Goal: Find specific page/section: Find specific page/section

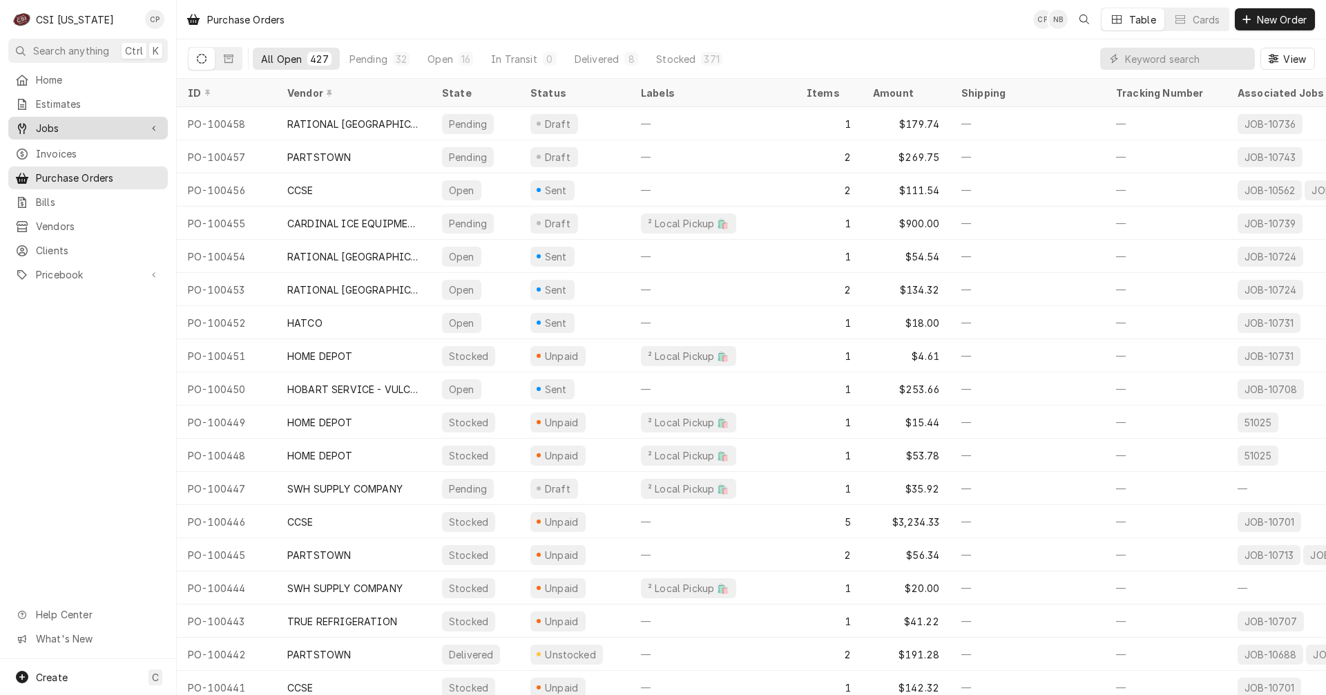
click at [52, 121] on span "Jobs" at bounding box center [88, 128] width 104 height 15
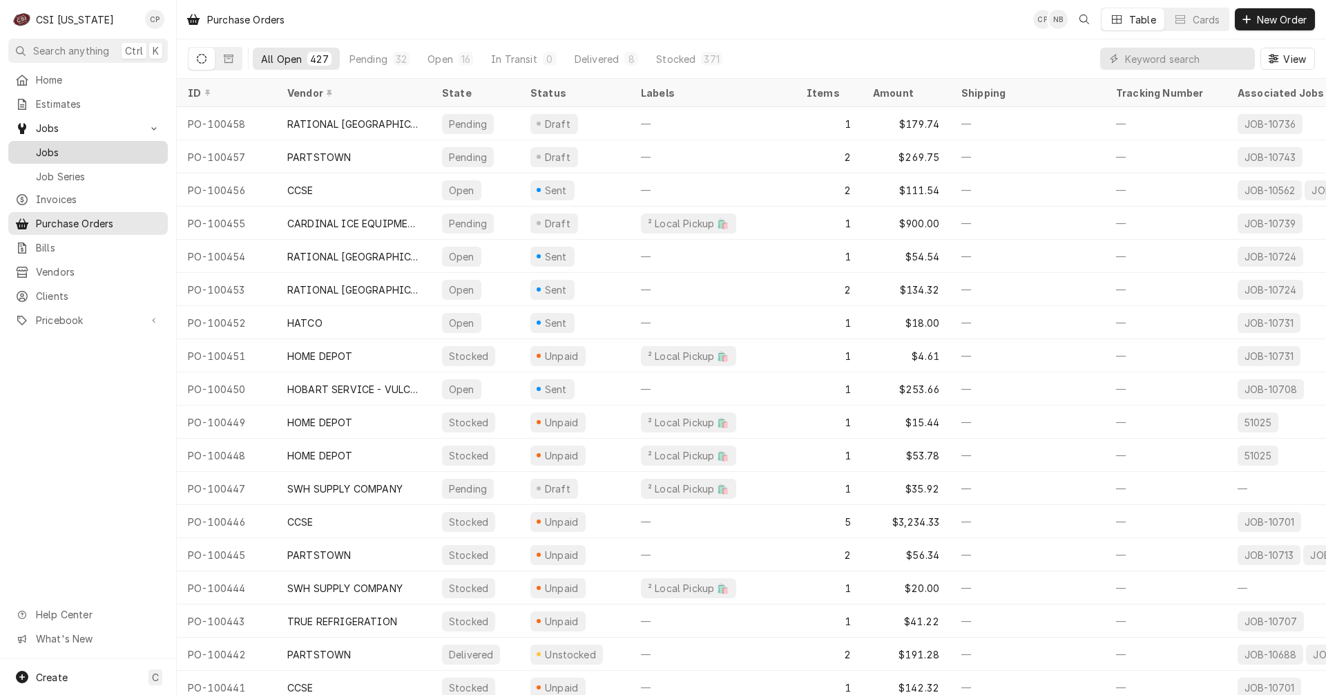
click at [67, 146] on span "Jobs" at bounding box center [98, 152] width 125 height 15
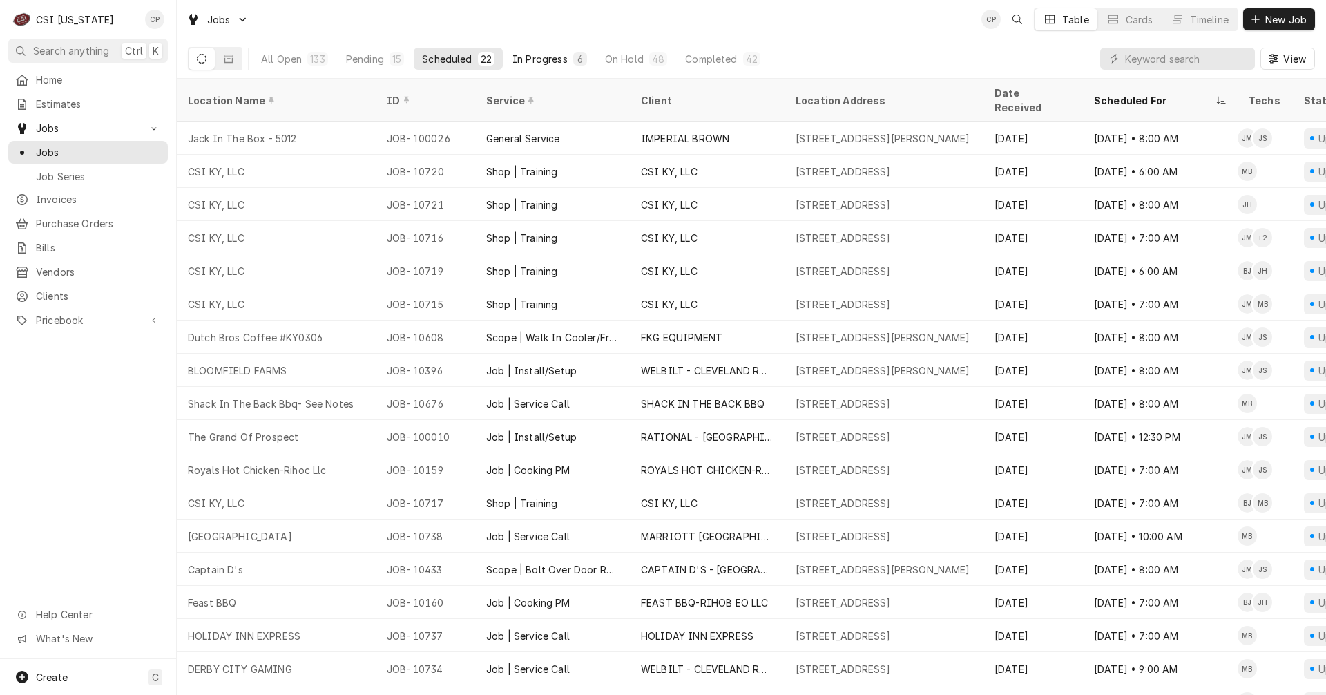
click at [556, 60] on div "In Progress" at bounding box center [540, 59] width 55 height 15
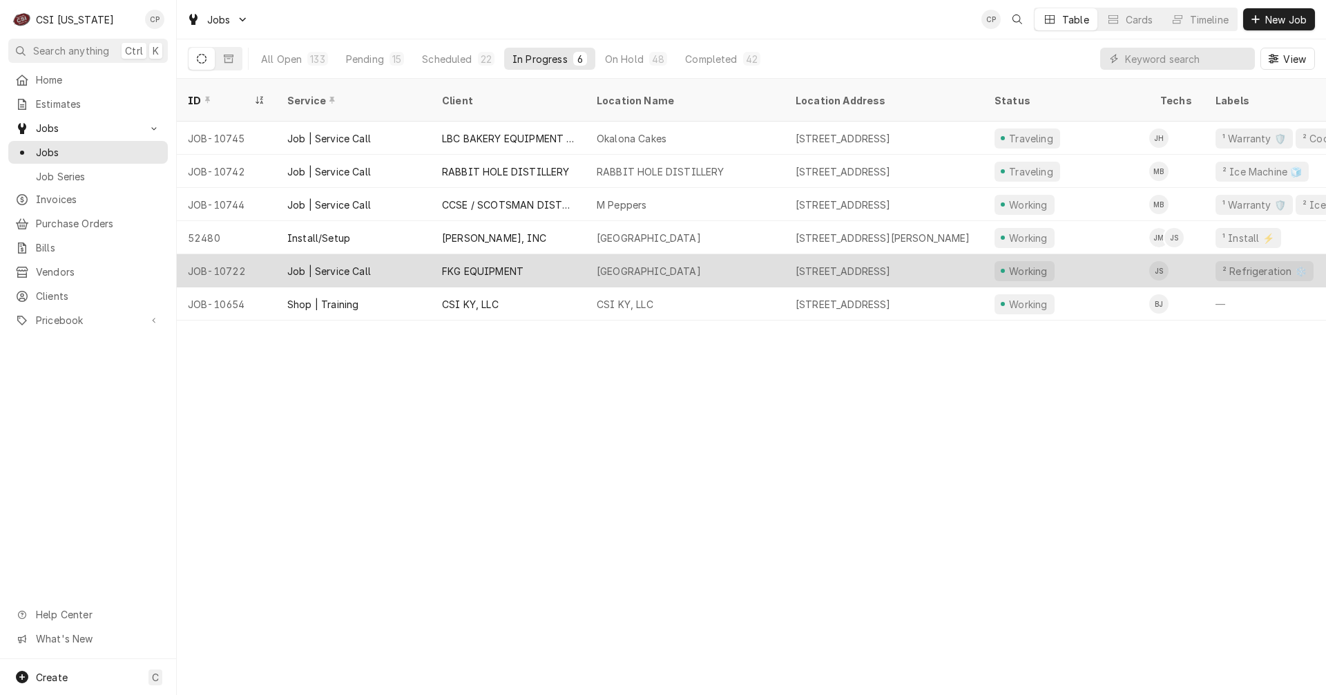
click at [556, 256] on div "FKG EQUIPMENT" at bounding box center [508, 270] width 155 height 33
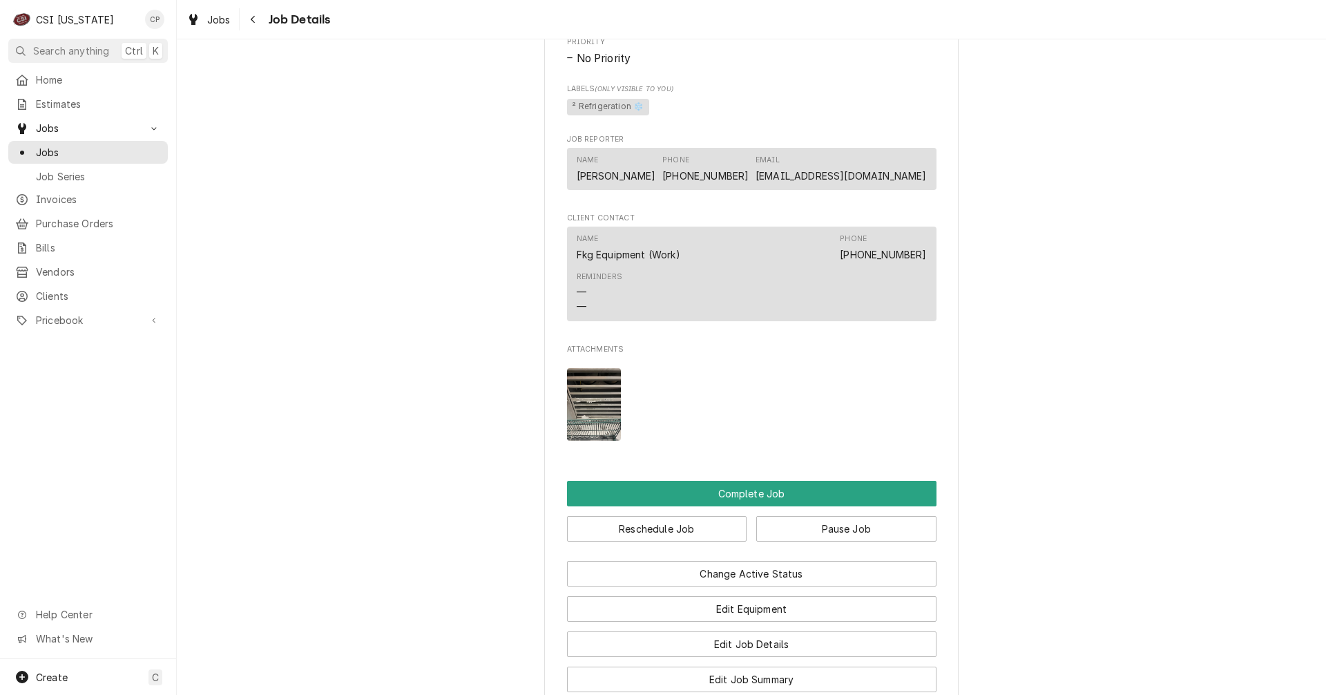
scroll to position [1174, 0]
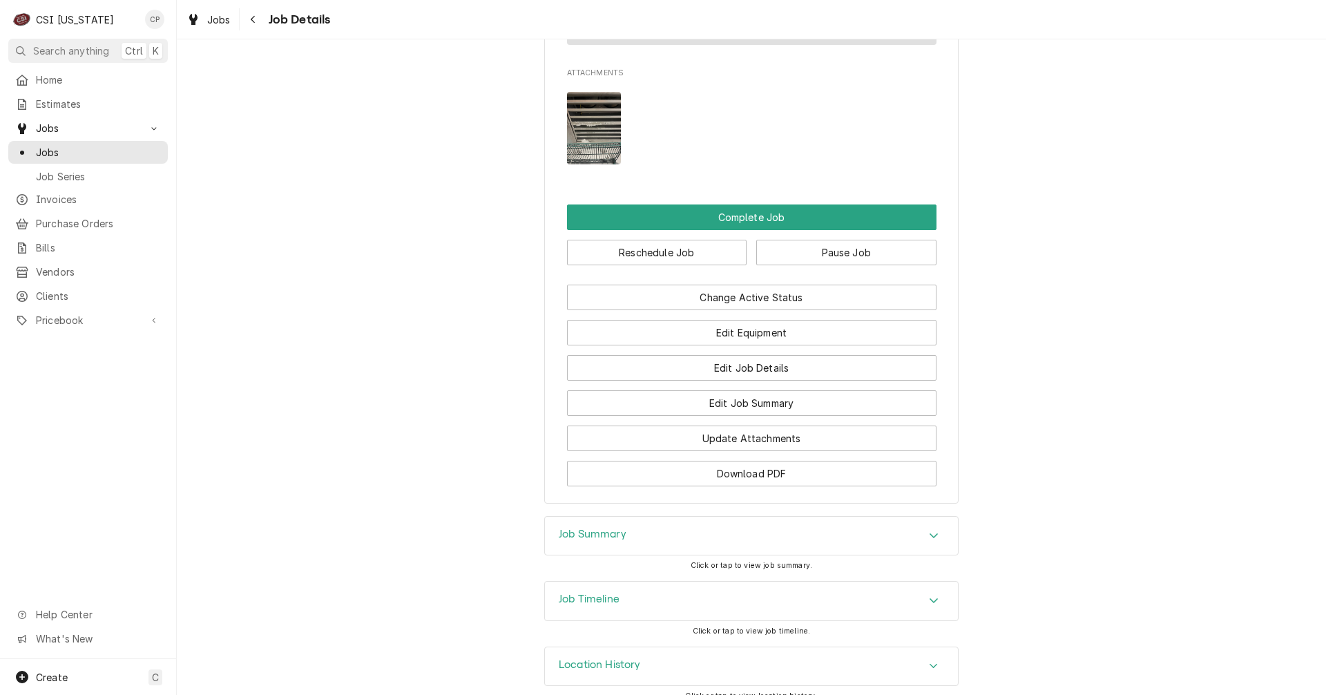
click at [597, 541] on h3 "Job Summary" at bounding box center [593, 534] width 68 height 13
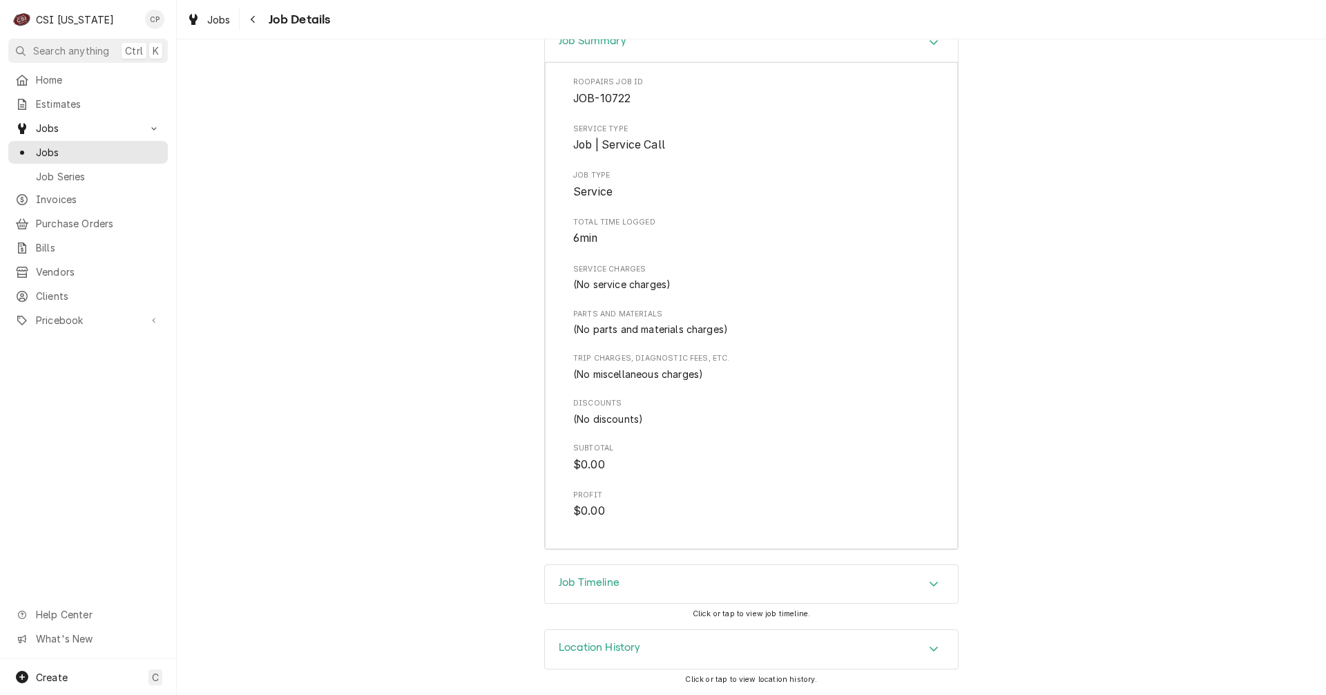
scroll to position [1683, 0]
click at [247, 21] on div "Navigate back" at bounding box center [254, 19] width 14 height 14
